Goal: Information Seeking & Learning: Learn about a topic

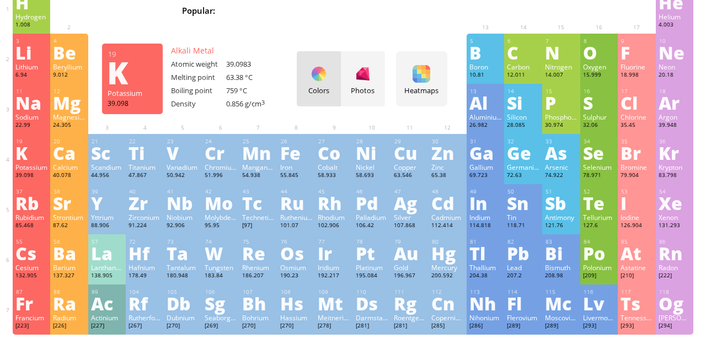
scroll to position [67, 0]
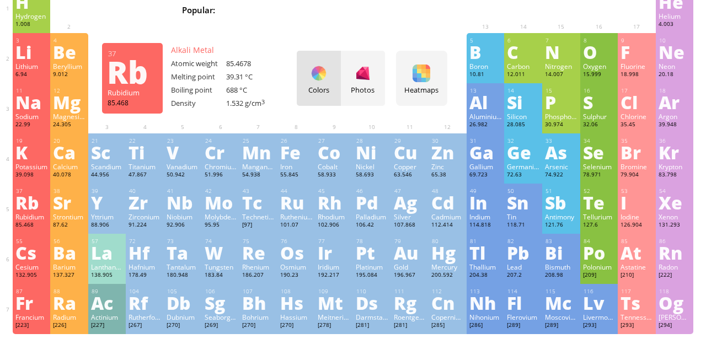
click at [25, 169] on div "Potassium" at bounding box center [31, 166] width 33 height 9
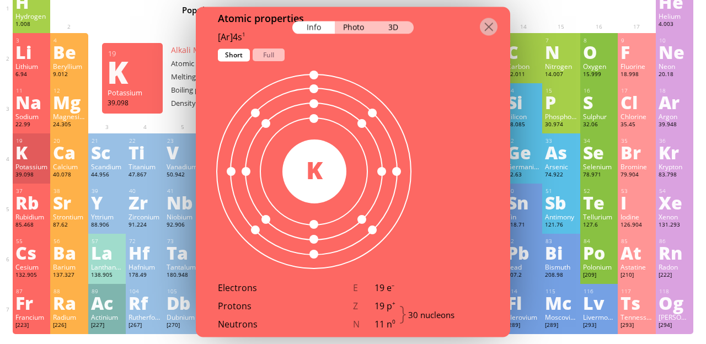
scroll to position [605, 0]
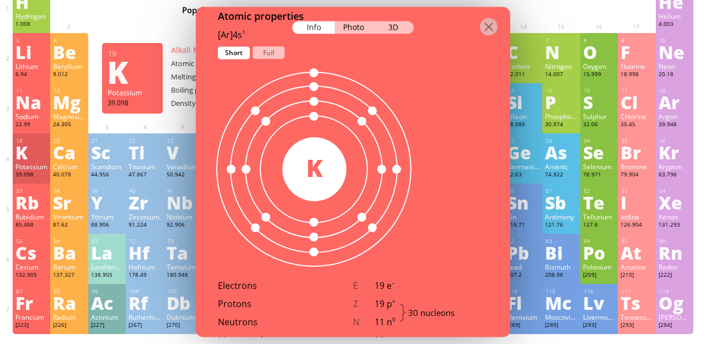
click at [313, 153] on div "K" at bounding box center [314, 167] width 64 height 35
click at [310, 168] on div "30 K" at bounding box center [314, 169] width 64 height 64
click at [309, 156] on div "K" at bounding box center [314, 167] width 64 height 35
click at [314, 150] on div "K" at bounding box center [314, 167] width 64 height 35
click at [313, 150] on div "K" at bounding box center [314, 167] width 64 height 35
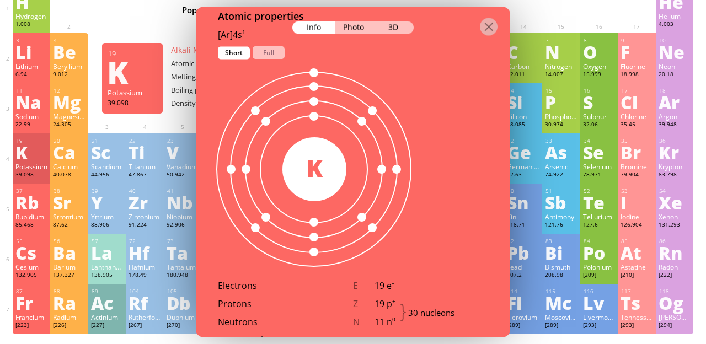
click at [315, 150] on div "K" at bounding box center [314, 167] width 64 height 35
click at [271, 280] on div "Electrons" at bounding box center [285, 286] width 135 height 12
click at [666, 310] on div "Og" at bounding box center [674, 303] width 33 height 18
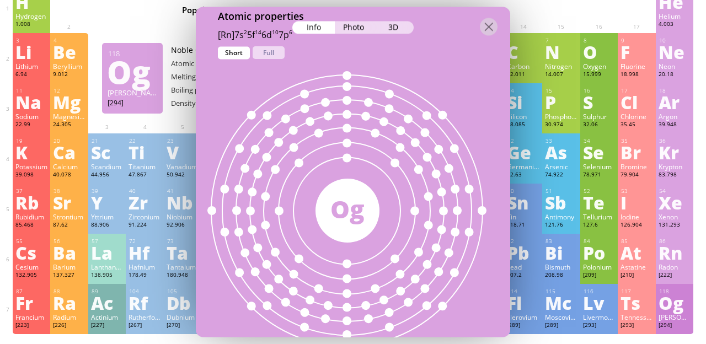
click at [135, 211] on div "Zr" at bounding box center [144, 203] width 33 height 18
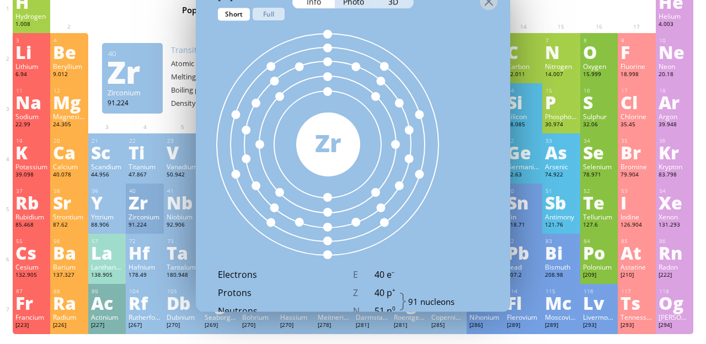
scroll to position [592, 0]
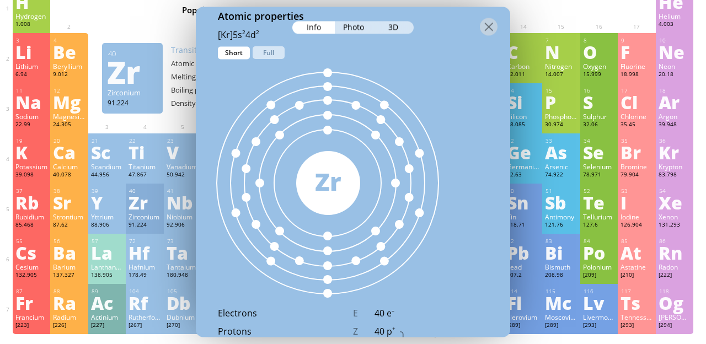
click at [553, 158] on div "As" at bounding box center [561, 152] width 33 height 18
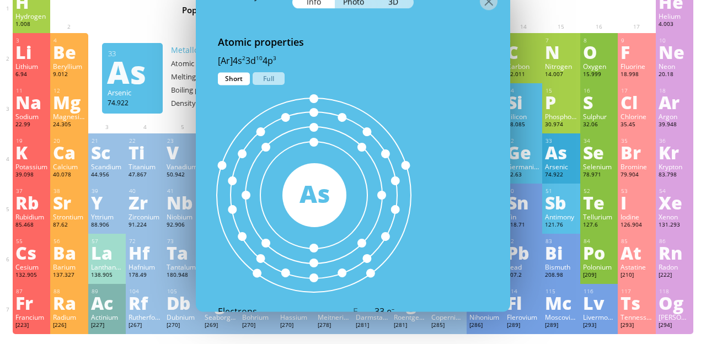
scroll to position [630, 0]
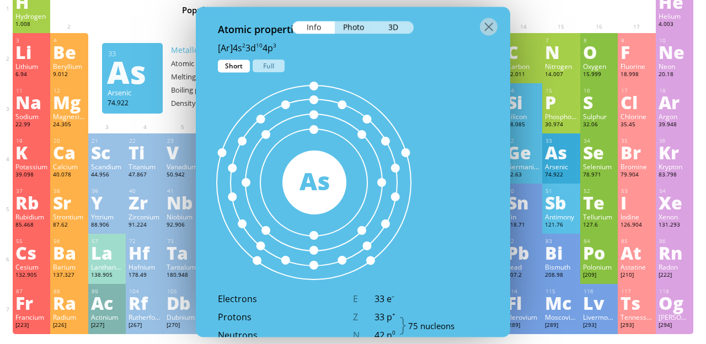
click at [669, 317] on div "[PERSON_NAME]" at bounding box center [674, 317] width 33 height 9
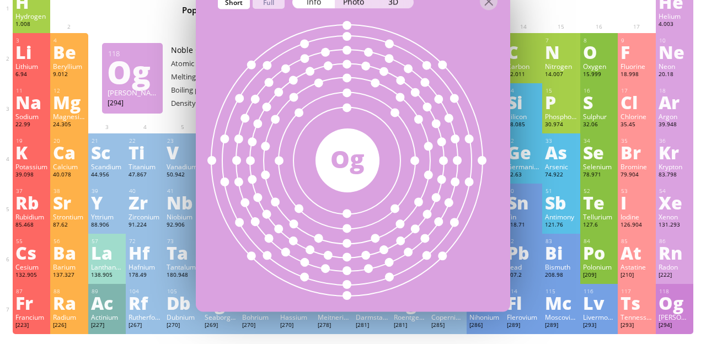
scroll to position [605, 0]
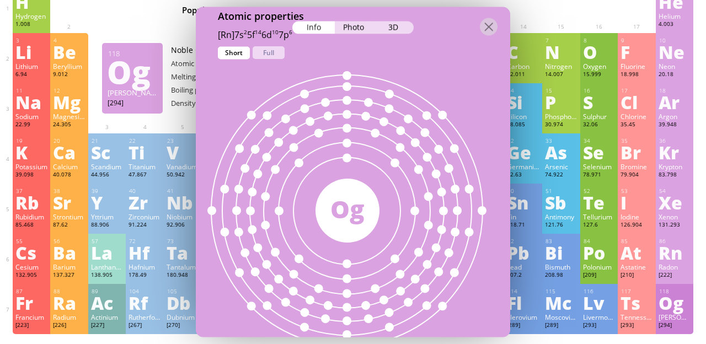
click at [19, 16] on div "Hydrogen" at bounding box center [31, 16] width 33 height 9
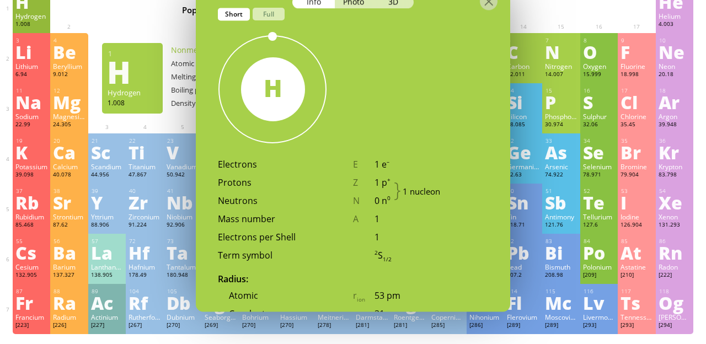
scroll to position [578, 0]
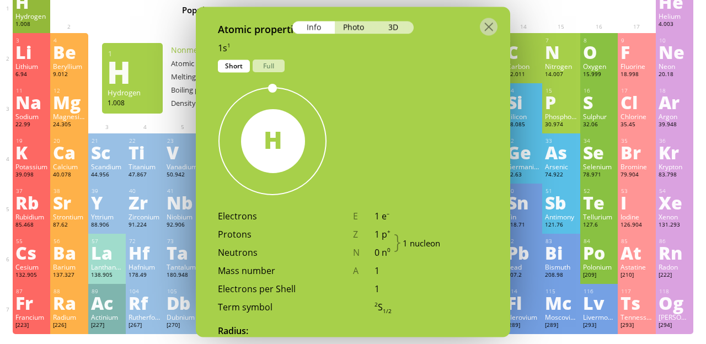
click at [659, 312] on div "Og" at bounding box center [674, 303] width 33 height 18
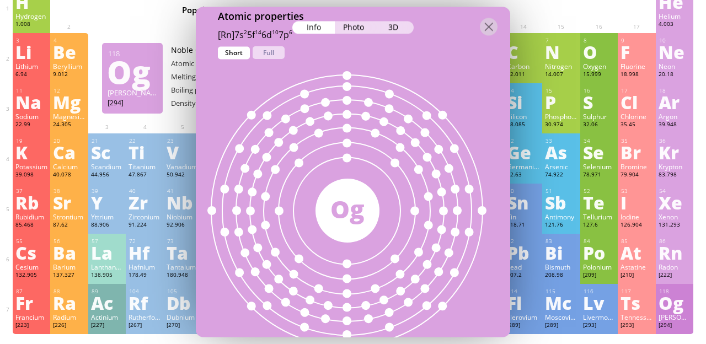
scroll to position [613, 0]
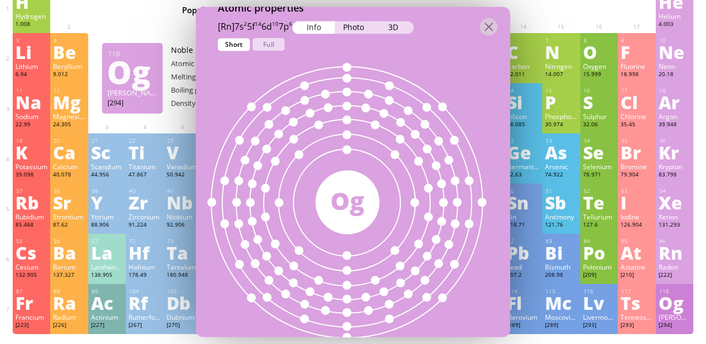
click at [42, 117] on div "Sodium" at bounding box center [31, 116] width 33 height 9
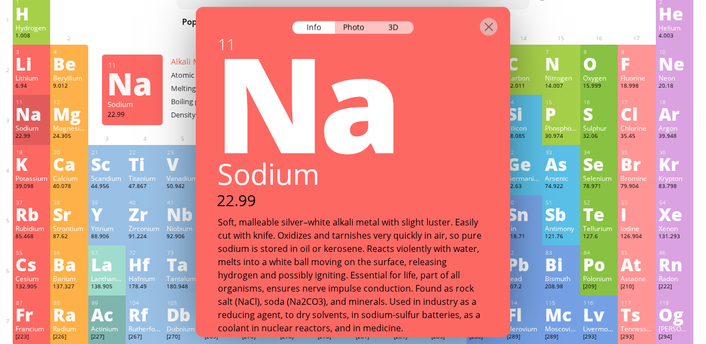
scroll to position [69, 0]
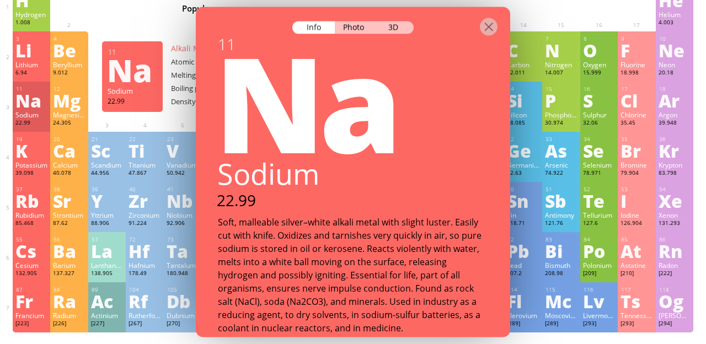
click at [63, 165] on div "Calcium" at bounding box center [69, 164] width 33 height 9
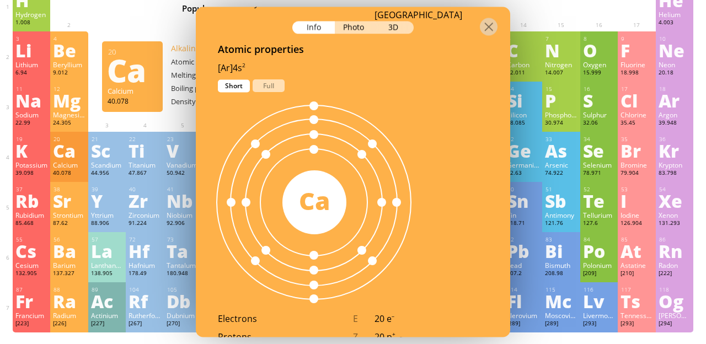
scroll to position [577, 0]
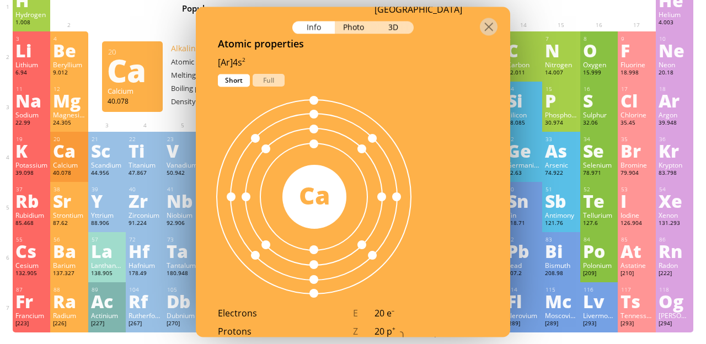
click at [28, 152] on div "K" at bounding box center [31, 151] width 33 height 18
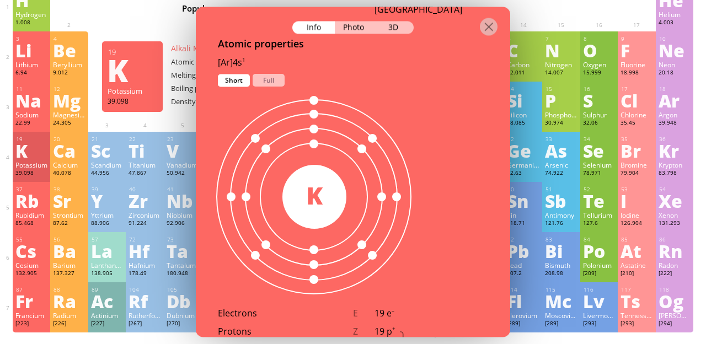
click at [170, 111] on div "11 Na Sodium 22.99 −1, 0, +1 −1, 0, +1 97.72 °C 883 °C 0.968 g/cm 3 [Ne]3s 1 12…" at bounding box center [353, 107] width 681 height 50
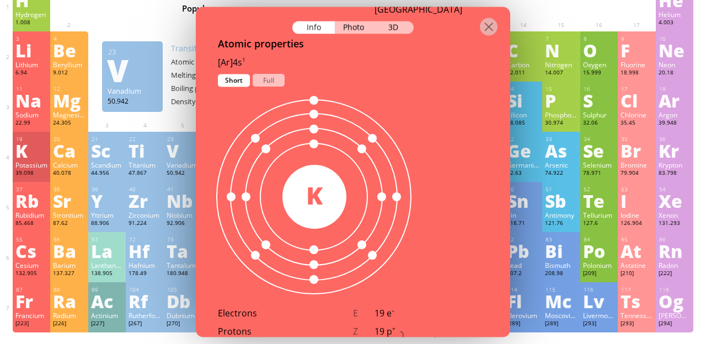
click at [164, 132] on div "23 V Vanadium 50.942 −3, −1, 0, +1, +2, +3, +4, +5 −3, −1, 0, +1, +2, +3, +4, +…" at bounding box center [183, 157] width 38 height 50
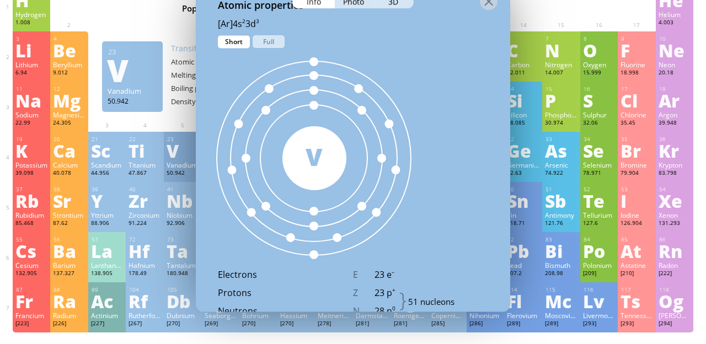
scroll to position [564, 0]
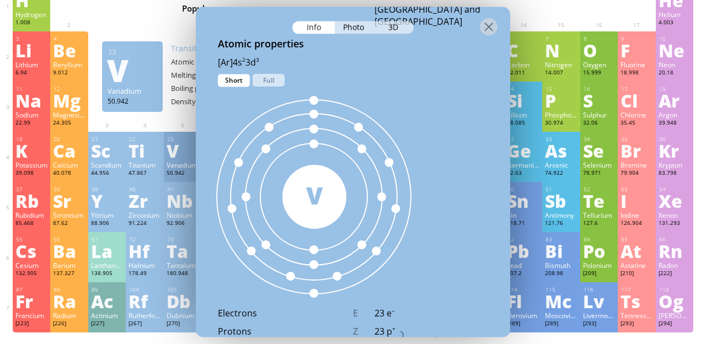
click at [178, 99] on div "Density" at bounding box center [198, 102] width 55 height 10
click at [486, 10] on div at bounding box center [353, 26] width 314 height 39
click at [490, 18] on div at bounding box center [489, 27] width 18 height 18
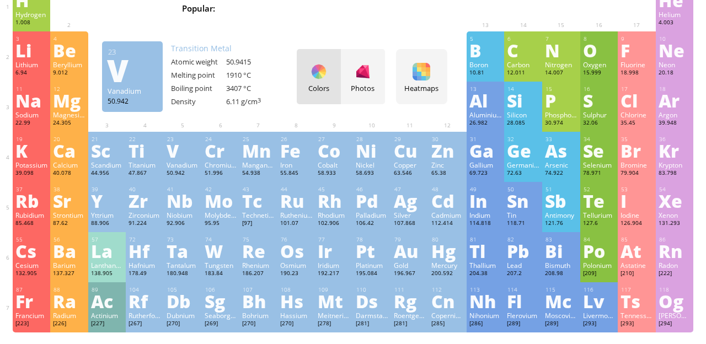
click at [442, 154] on div "Zn" at bounding box center [447, 151] width 33 height 18
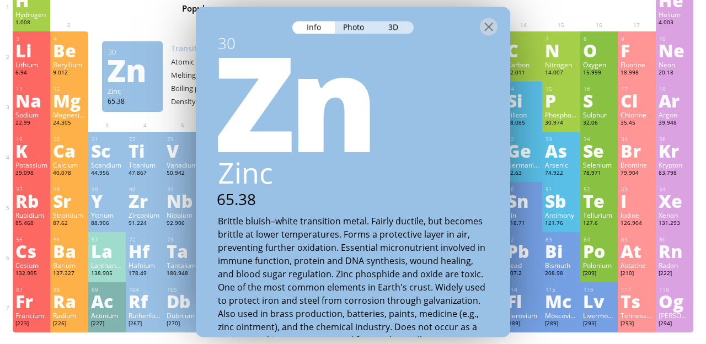
scroll to position [0, 0]
click at [487, 18] on div at bounding box center [489, 27] width 18 height 18
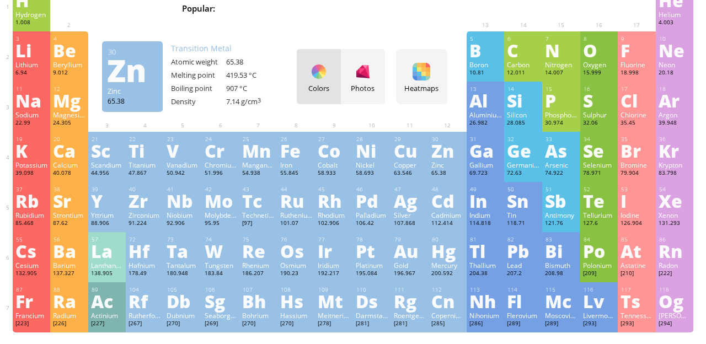
click at [405, 249] on div "Au" at bounding box center [410, 251] width 33 height 18
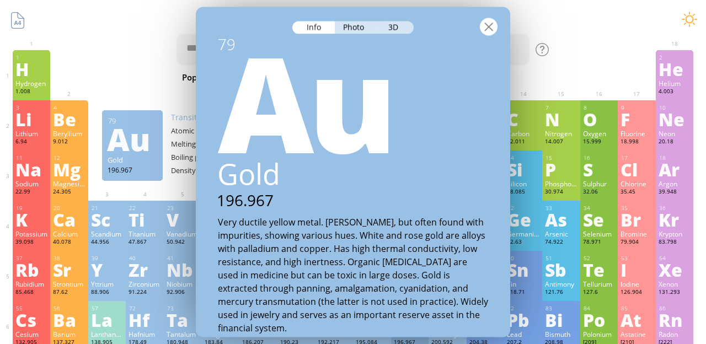
click at [486, 18] on div at bounding box center [489, 27] width 18 height 18
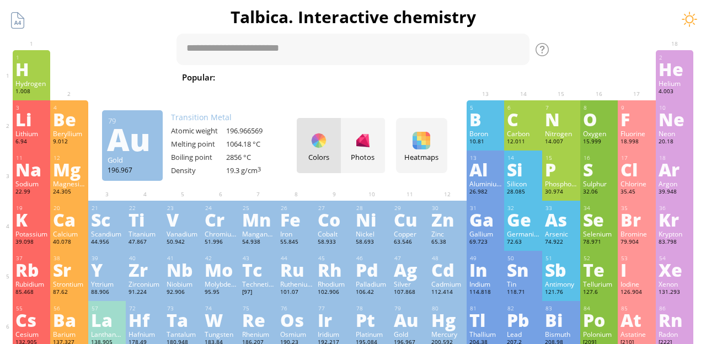
click at [288, 234] on div "Iron" at bounding box center [296, 233] width 33 height 9
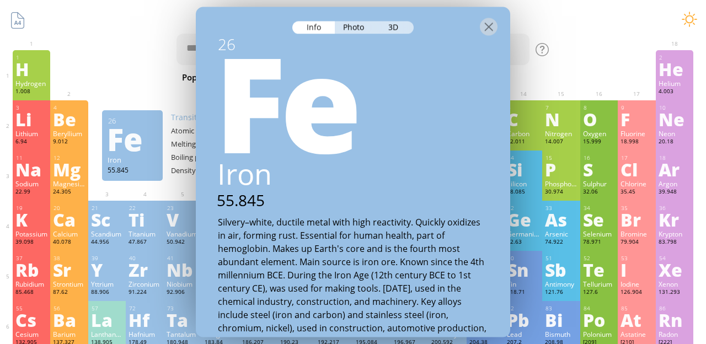
click at [634, 116] on div "F" at bounding box center [636, 119] width 33 height 18
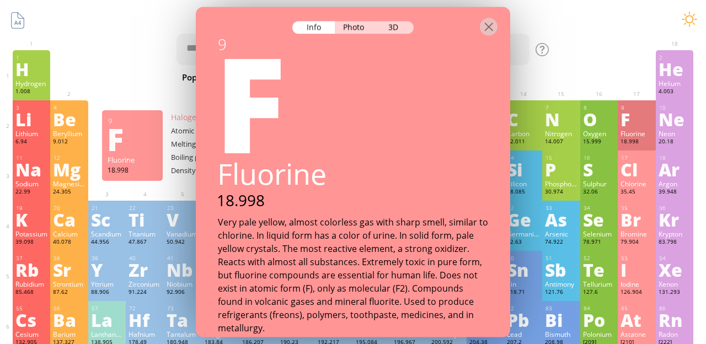
click at [673, 322] on div "Rn" at bounding box center [674, 320] width 33 height 18
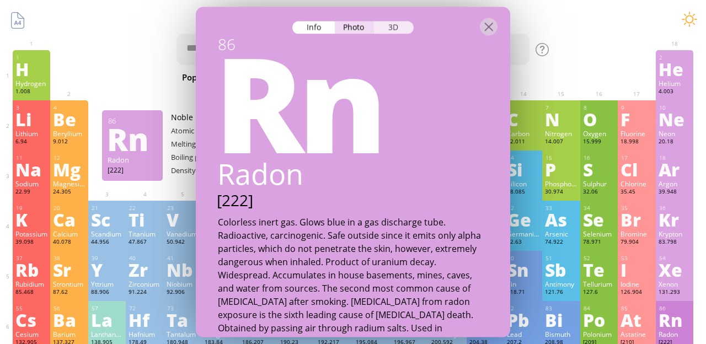
click at [398, 21] on div "3D" at bounding box center [394, 27] width 40 height 13
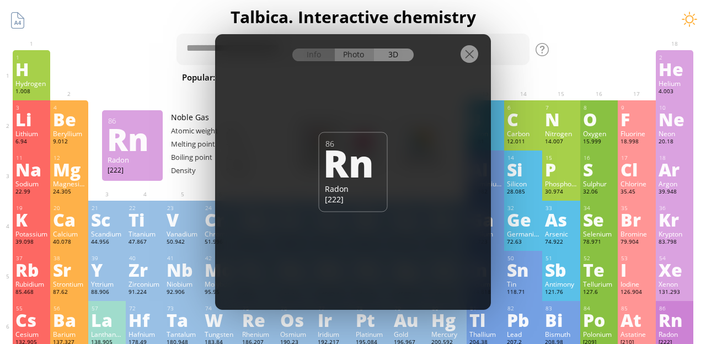
click at [357, 57] on div "Photo" at bounding box center [355, 55] width 40 height 13
click at [312, 54] on div "Info" at bounding box center [313, 55] width 42 height 13
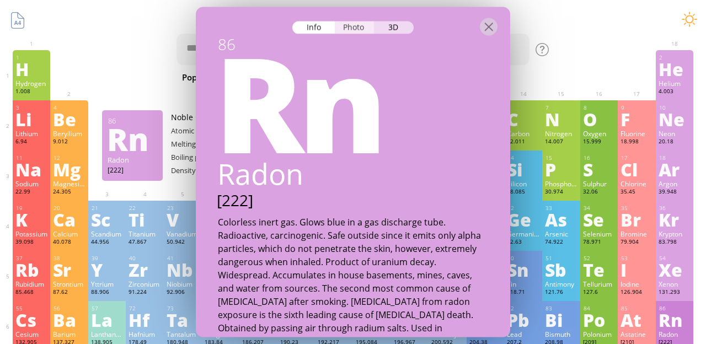
click at [355, 21] on div "Photo" at bounding box center [355, 27] width 40 height 13
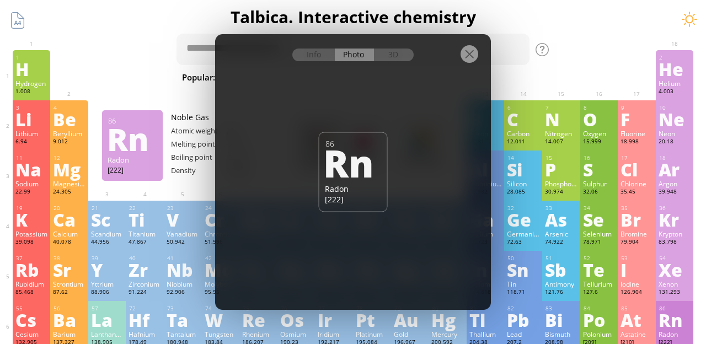
click at [38, 230] on div "19 K Potassium 39.098 −1, +1 −1, +1 63.38 °C 759 °C 0.856 g/cm 3 [Ar]4s 1" at bounding box center [32, 226] width 38 height 50
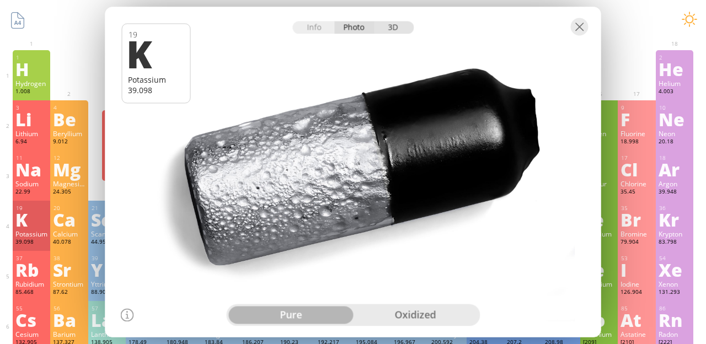
click at [396, 31] on div "3D" at bounding box center [394, 27] width 40 height 13
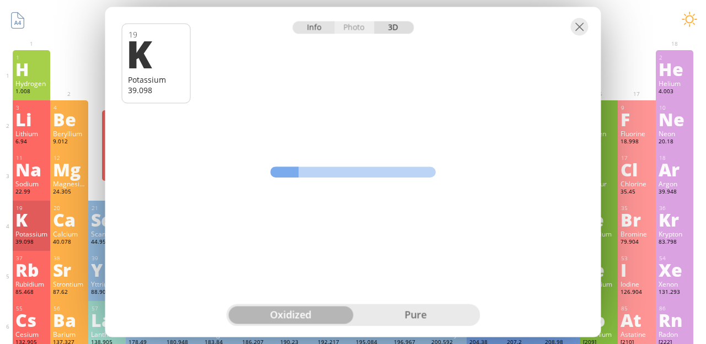
click at [313, 34] on div "Info" at bounding box center [313, 27] width 42 height 13
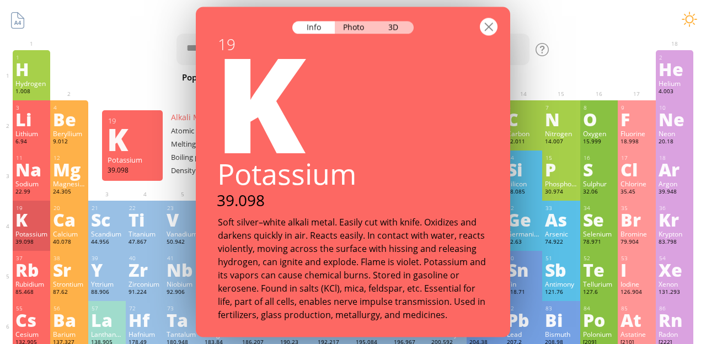
click at [487, 29] on div at bounding box center [489, 27] width 18 height 18
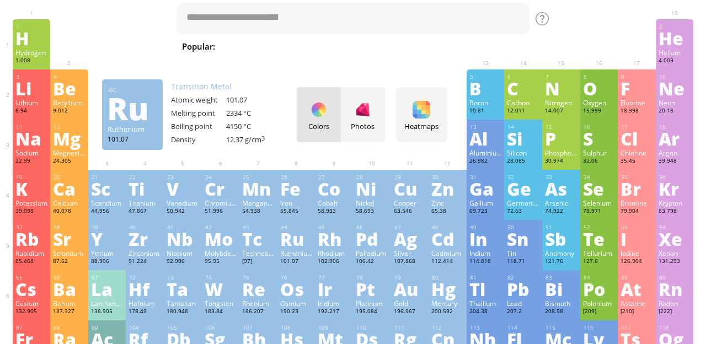
scroll to position [32, 0]
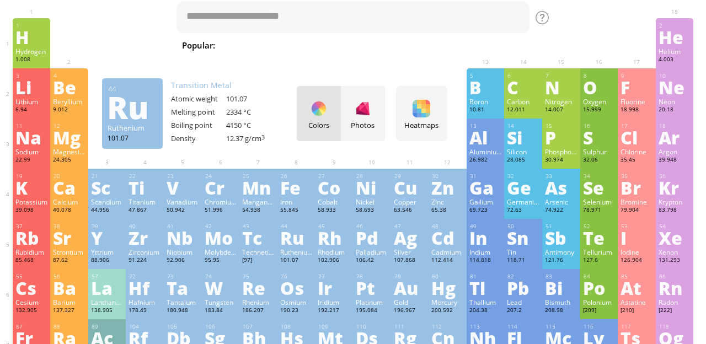
click at [409, 295] on div "Au" at bounding box center [410, 288] width 33 height 18
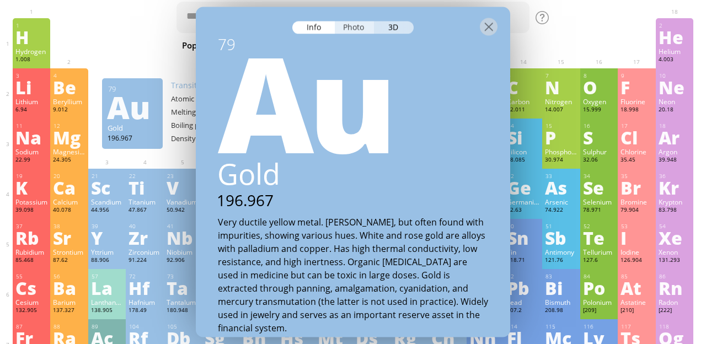
click at [361, 30] on div "Photo" at bounding box center [355, 27] width 40 height 13
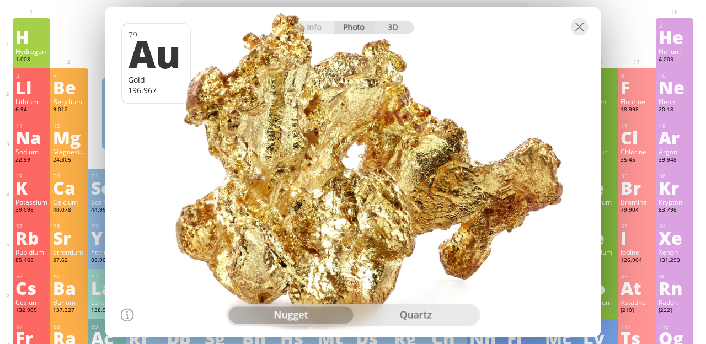
click at [396, 34] on div "3D" at bounding box center [394, 27] width 40 height 13
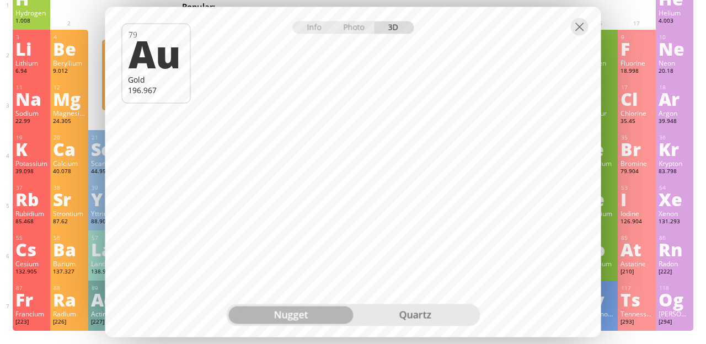
scroll to position [84, 0]
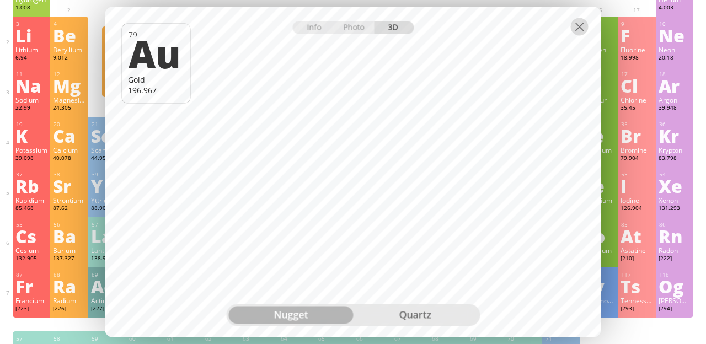
click at [575, 28] on div at bounding box center [580, 27] width 18 height 18
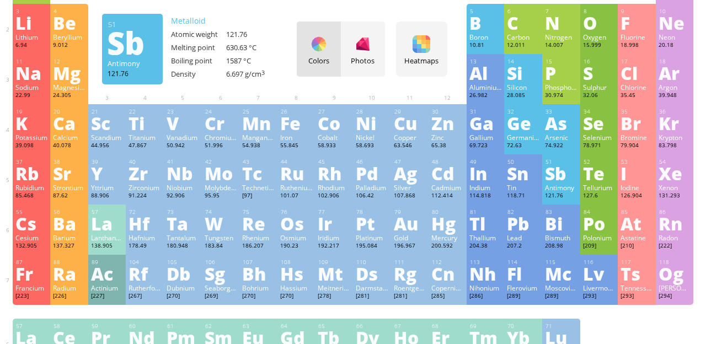
scroll to position [118, 0]
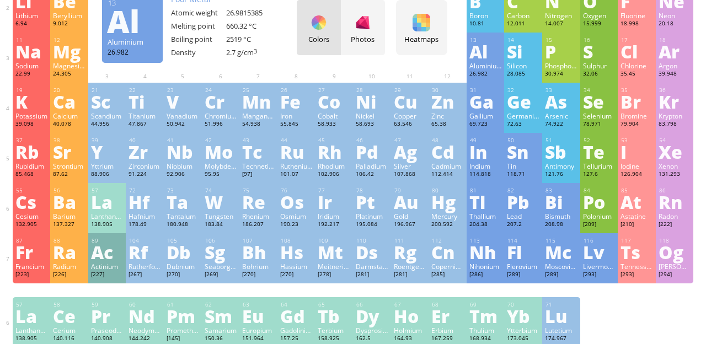
click at [463, 83] on div "30 Zn Zinc 65.38 −2, 0, +1, +2 −2, 0, +1, +2 419.53 °C 907 °C 7.14 g/cm 3 [Ar]4…" at bounding box center [447, 108] width 38 height 50
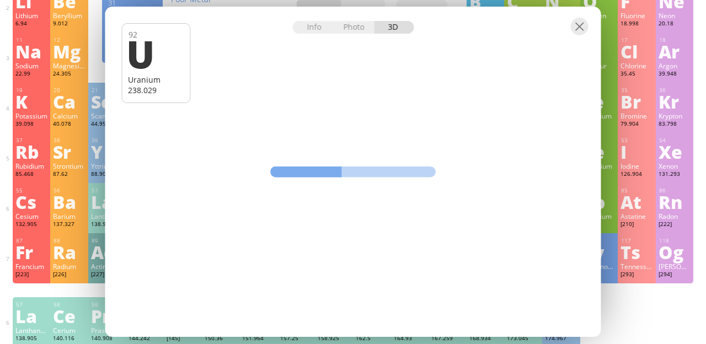
scroll to position [131, 0]
